Goal: Task Accomplishment & Management: Manage account settings

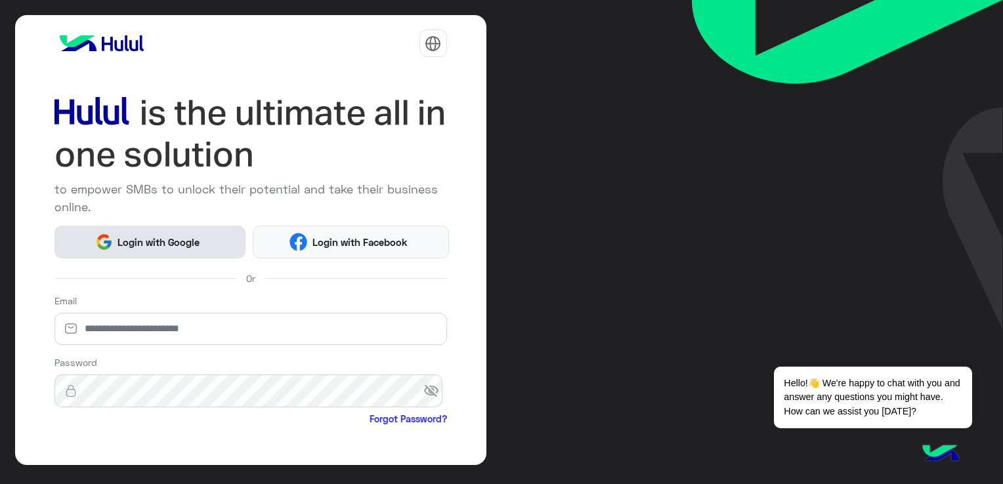
click at [202, 236] on span "Login with Google" at bounding box center [159, 242] width 92 height 15
